Goal: Book appointment/travel/reservation

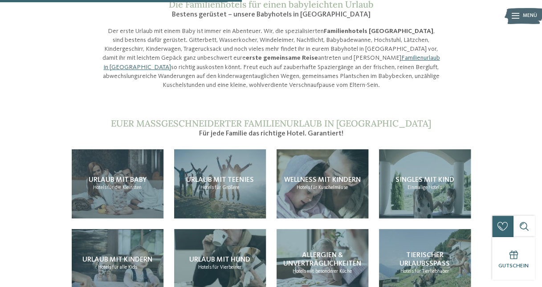
scroll to position [691, 0]
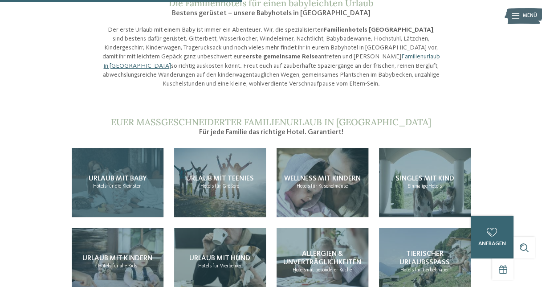
click at [101, 161] on div "Urlaub mit Baby Hotels für die Kleinsten" at bounding box center [118, 182] width 92 height 69
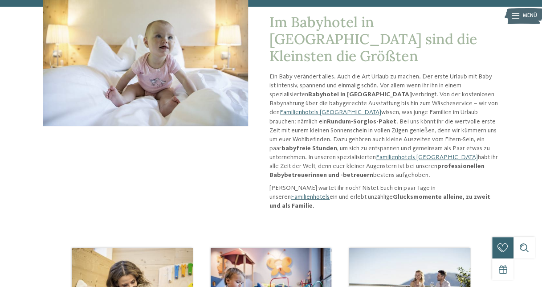
scroll to position [105, 0]
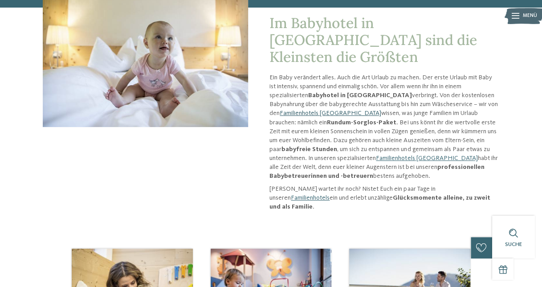
click at [381, 110] on link "Familienhotels [GEOGRAPHIC_DATA]" at bounding box center [331, 113] width 102 height 6
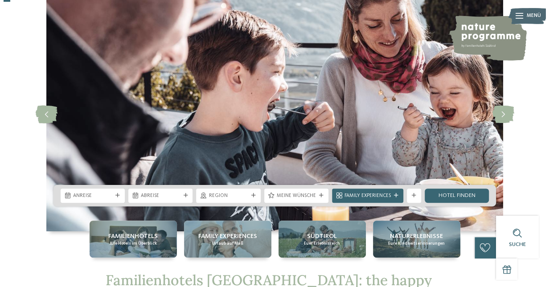
scroll to position [36, 0]
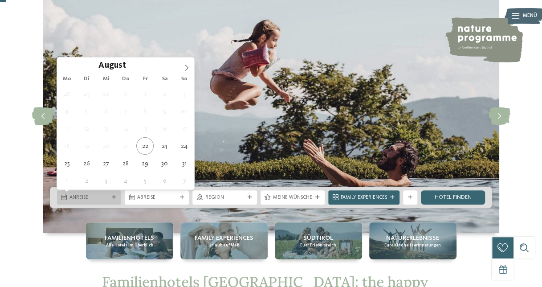
click at [109, 201] on div "Anreise" at bounding box center [89, 197] width 64 height 14
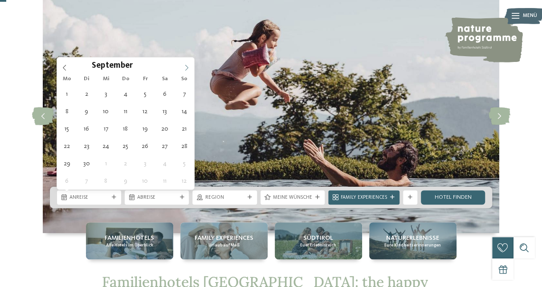
click at [184, 69] on icon at bounding box center [187, 68] width 6 height 6
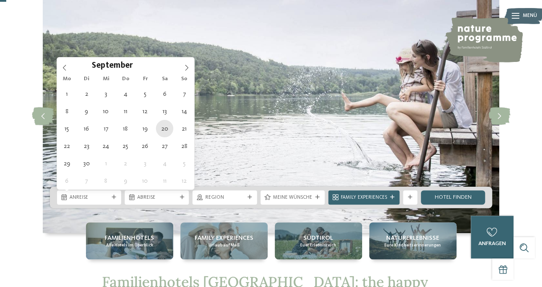
type div "20.09.2025"
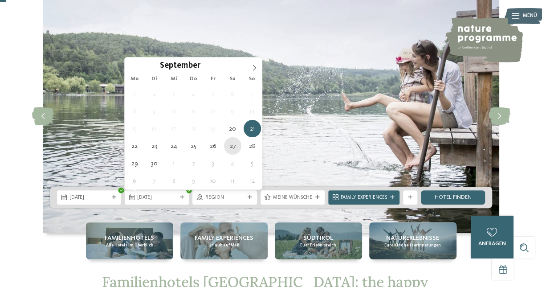
type div "27.09.2025"
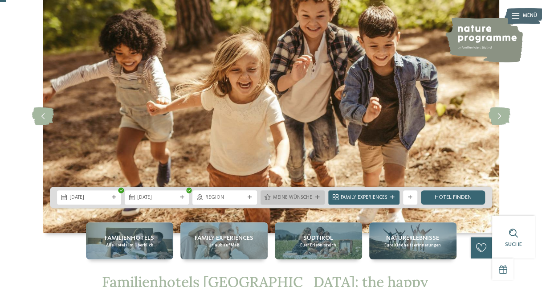
click at [301, 199] on span "Meine Wünsche" at bounding box center [292, 197] width 39 height 7
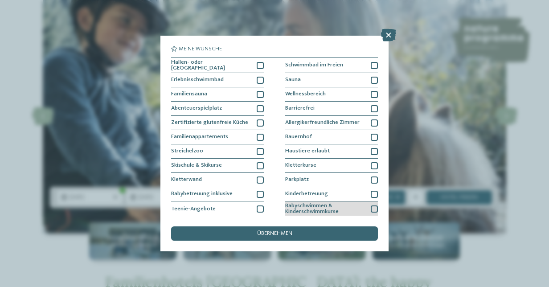
click at [311, 208] on span "Babyschwimmen & Kinderschwimmkurse" at bounding box center [325, 209] width 80 height 12
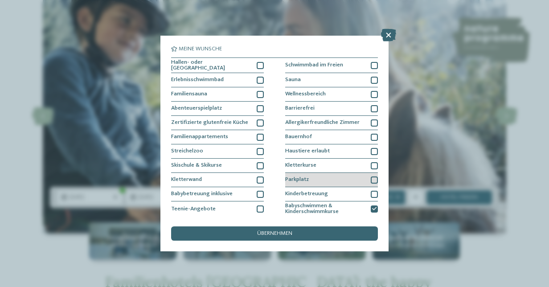
click at [316, 178] on div "Parkplatz" at bounding box center [331, 180] width 93 height 14
